Goal: Transaction & Acquisition: Purchase product/service

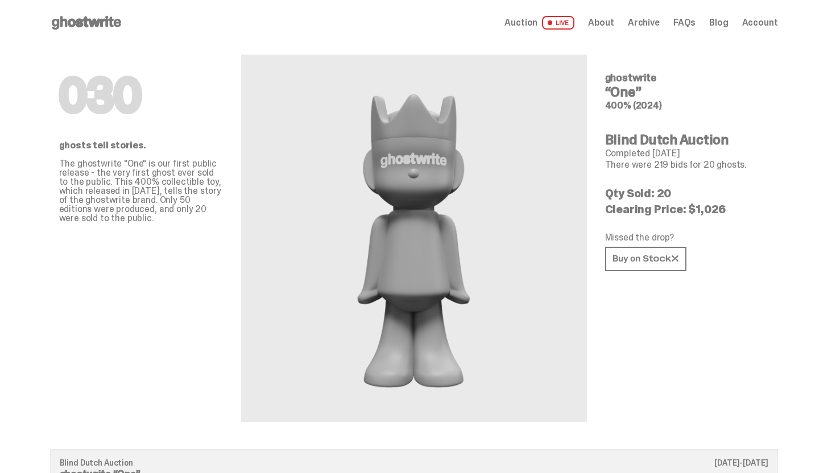
click at [92, 22] on icon at bounding box center [86, 23] width 73 height 18
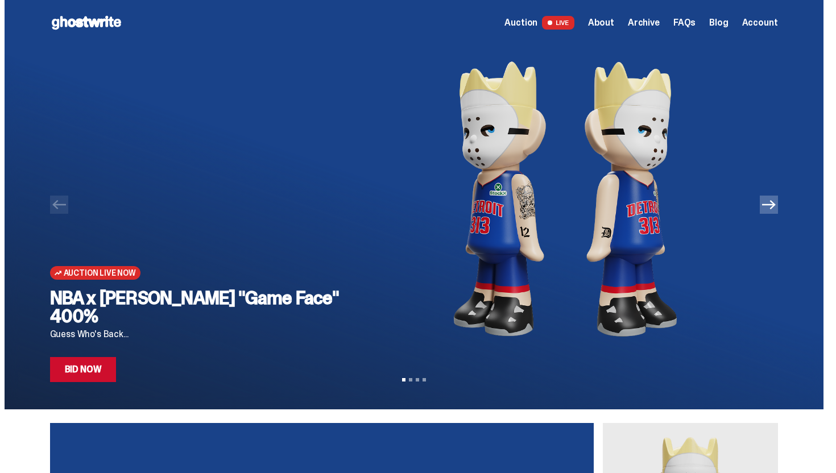
click at [516, 231] on img at bounding box center [565, 198] width 388 height 307
click at [102, 379] on link "Bid Now" at bounding box center [83, 369] width 67 height 25
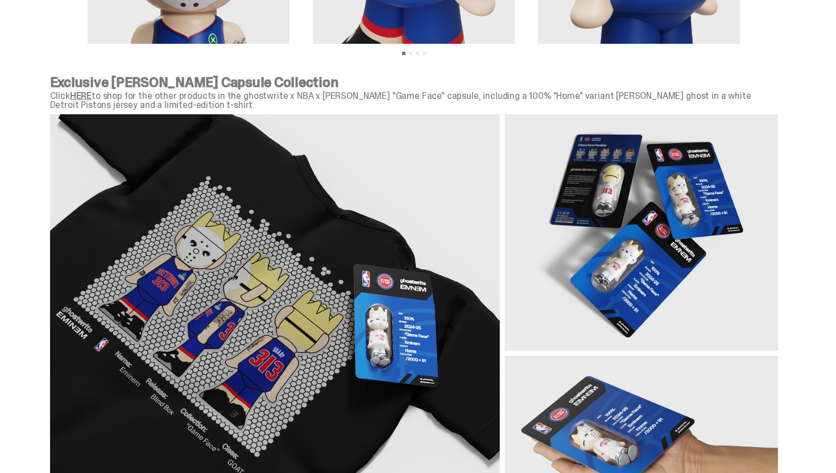
scroll to position [1332, 0]
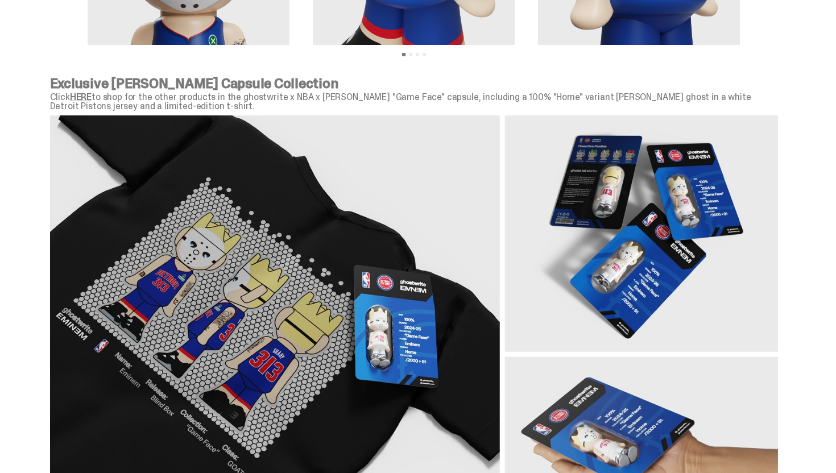
click at [90, 99] on link "HERE" at bounding box center [81, 97] width 22 height 12
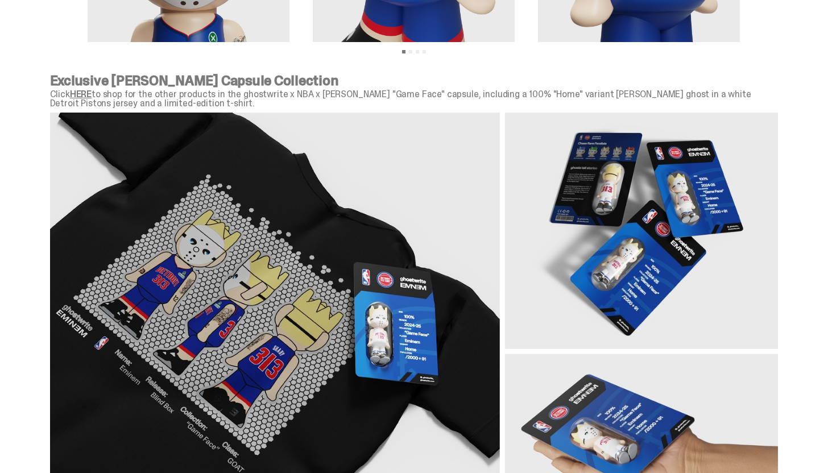
scroll to position [1338, 0]
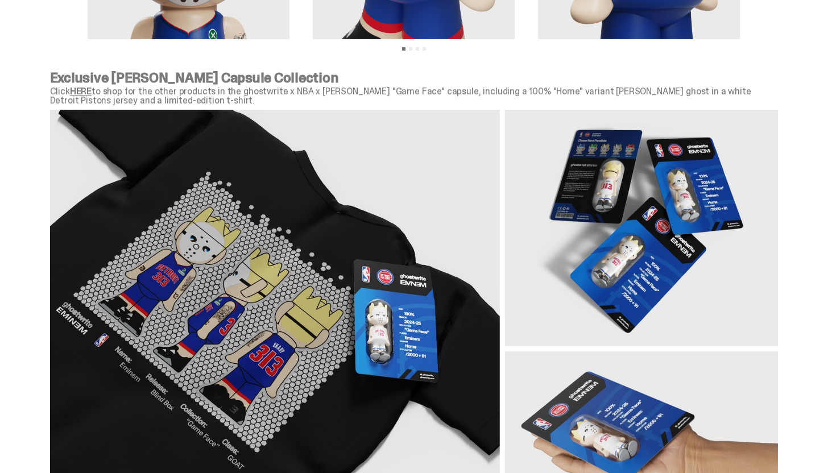
click at [89, 88] on link "HERE" at bounding box center [81, 91] width 22 height 12
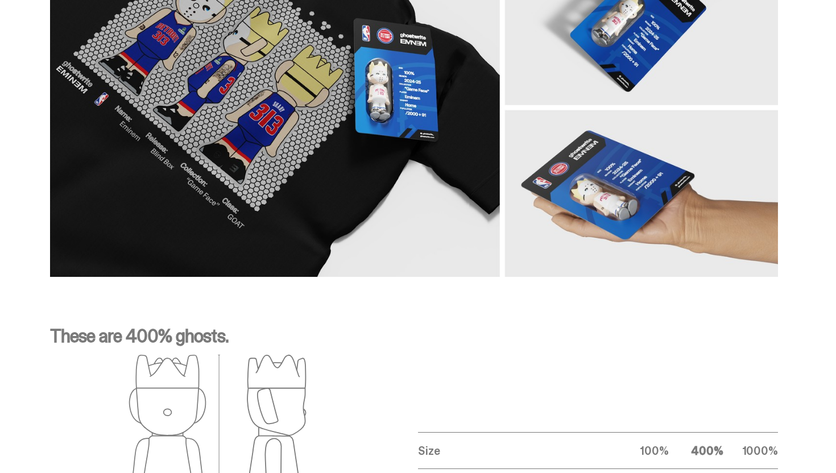
scroll to position [1868, 0]
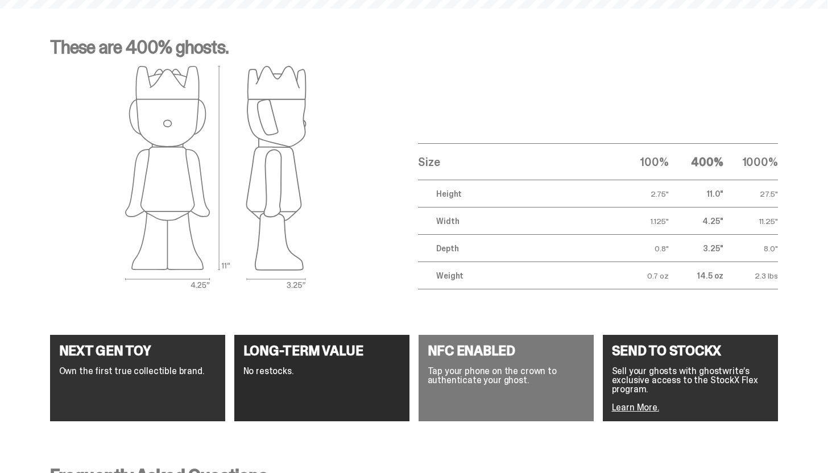
scroll to position [1461, 0]
